Goal: Understand process/instructions: Learn how to perform a task or action

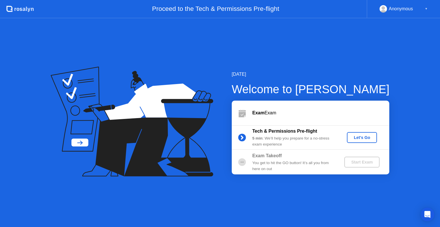
click at [366, 136] on div "Let's Go" at bounding box center [361, 137] width 25 height 5
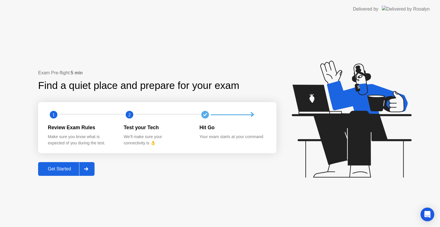
click at [90, 170] on div at bounding box center [86, 169] width 14 height 13
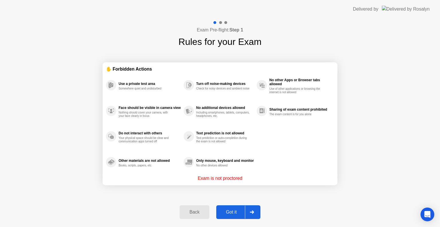
click at [234, 211] on div "Got it" at bounding box center [231, 212] width 27 height 5
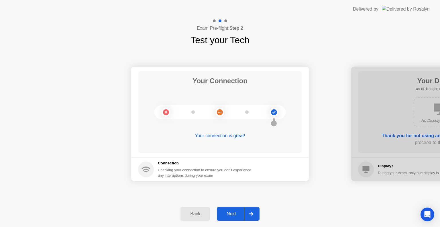
click at [235, 213] on div "Next" at bounding box center [231, 214] width 25 height 5
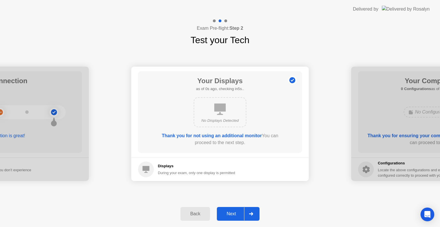
click at [235, 213] on div "Next" at bounding box center [231, 214] width 25 height 5
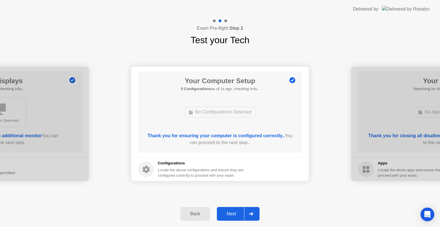
click at [235, 213] on div "Next" at bounding box center [231, 214] width 25 height 5
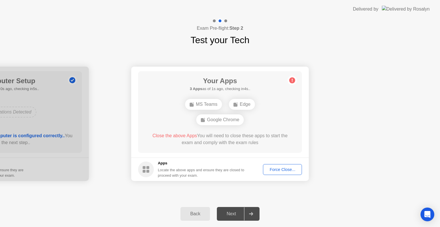
click at [277, 171] on div "Force Close..." at bounding box center [282, 170] width 35 height 5
